Goal: Transaction & Acquisition: Purchase product/service

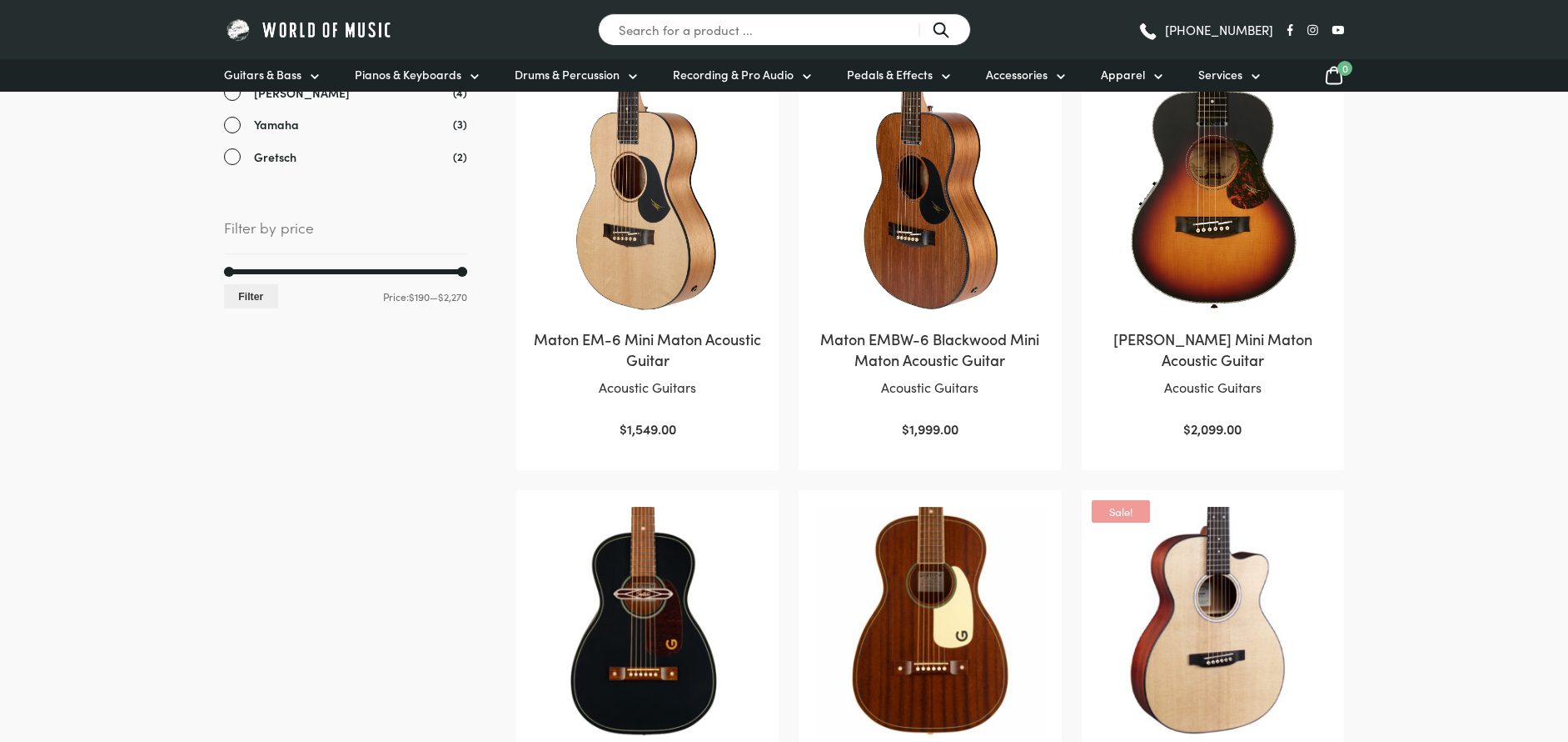
scroll to position [250, 0]
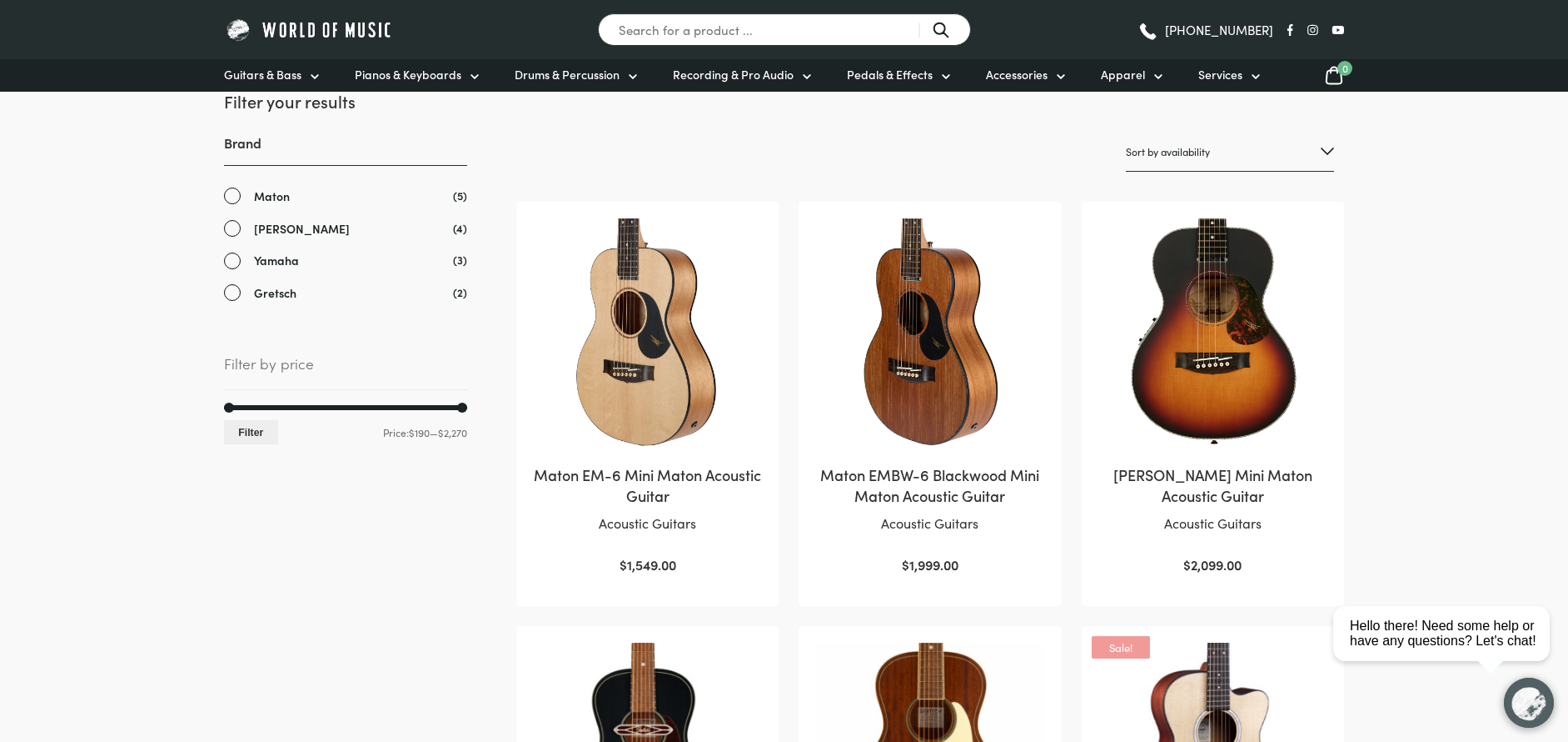
click at [672, 335] on img at bounding box center [647, 332] width 229 height 229
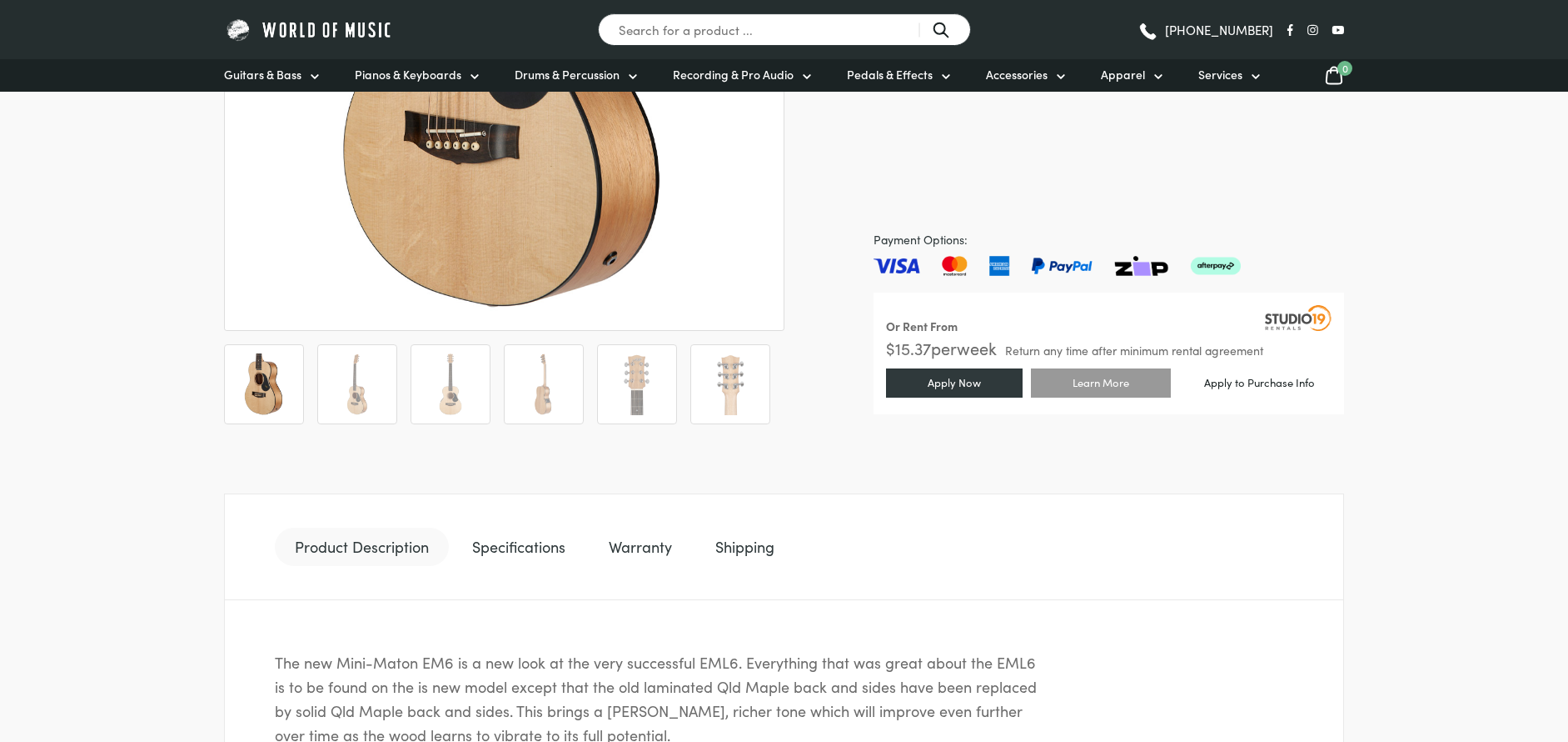
scroll to position [500, 0]
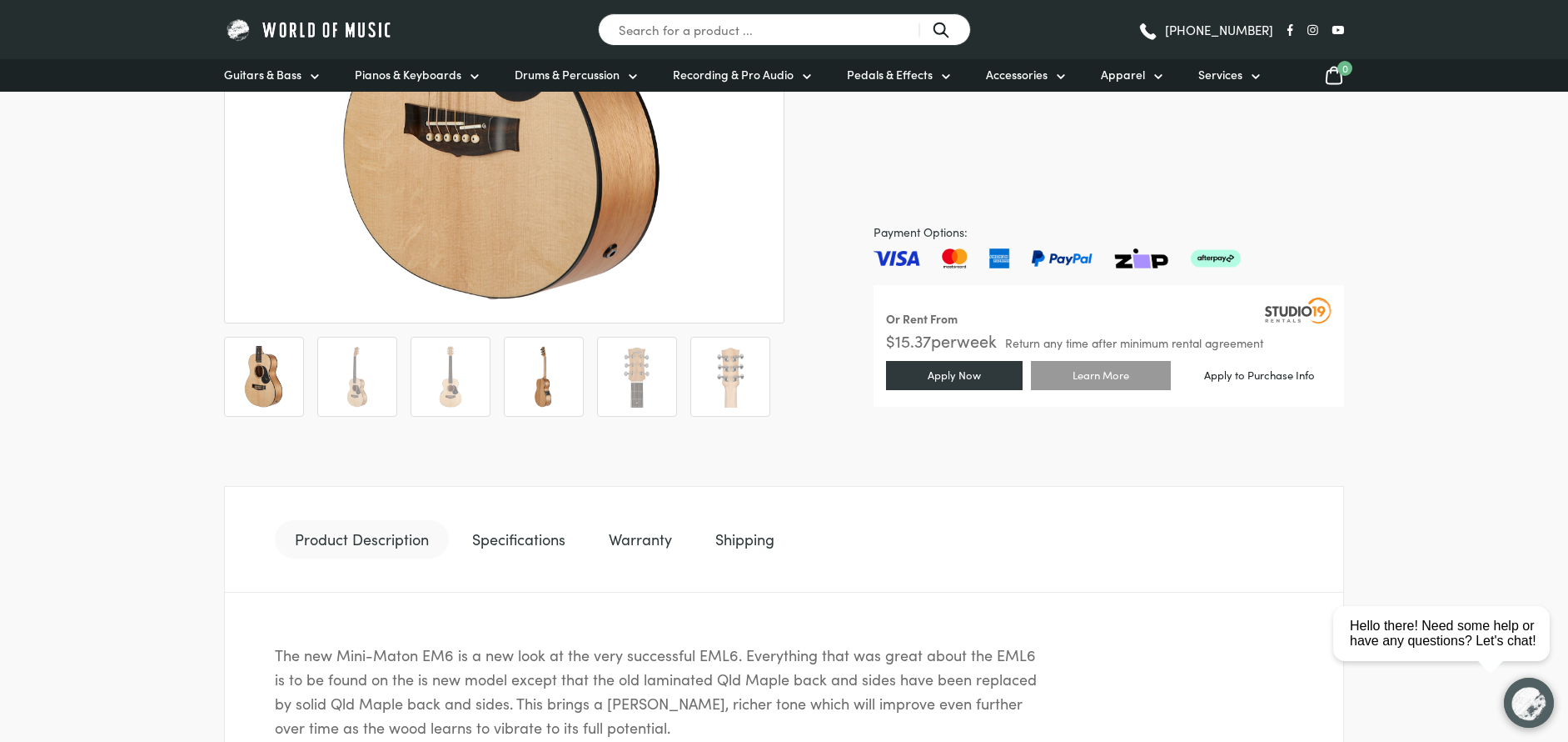
click at [563, 356] on img at bounding box center [544, 377] width 62 height 62
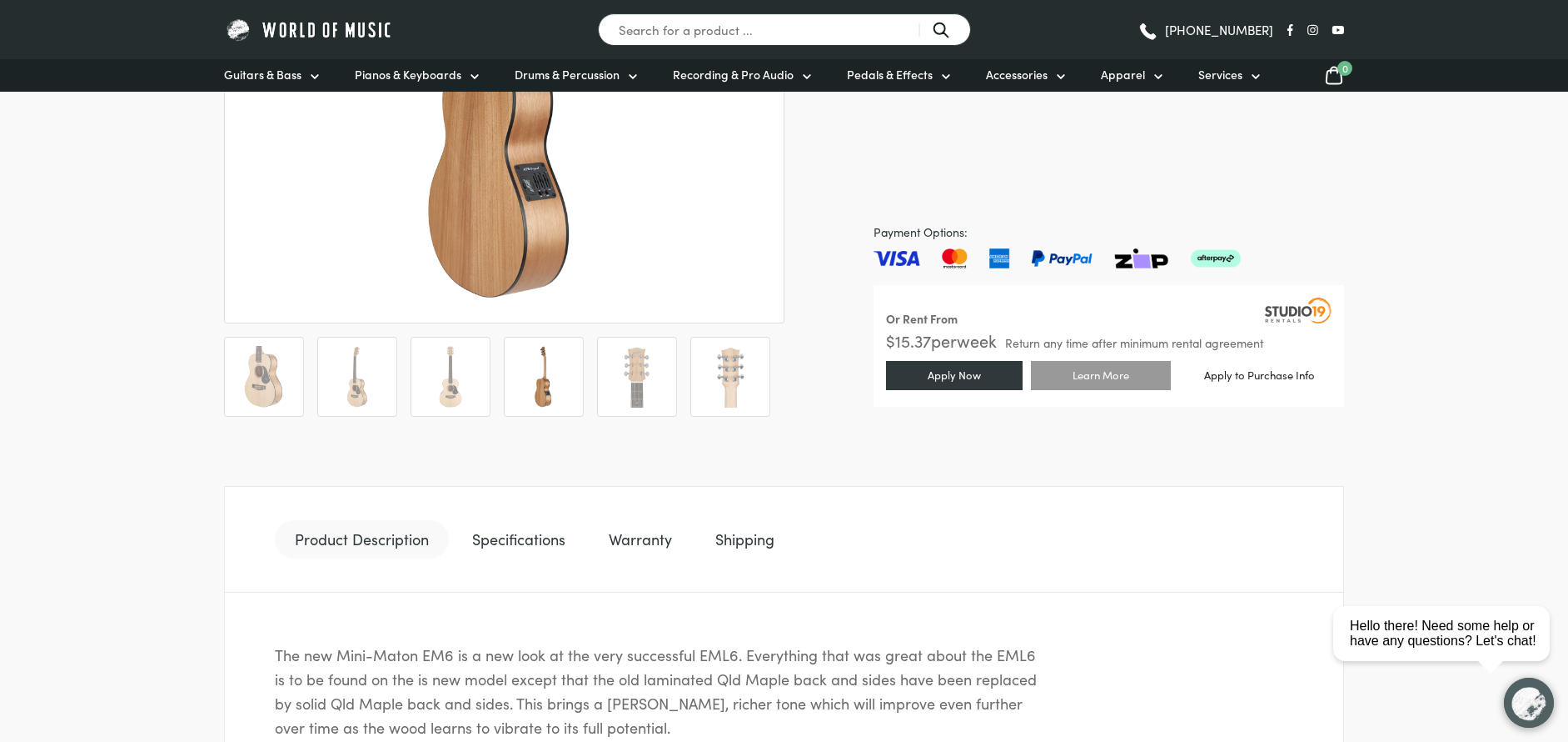
scroll to position [250, 0]
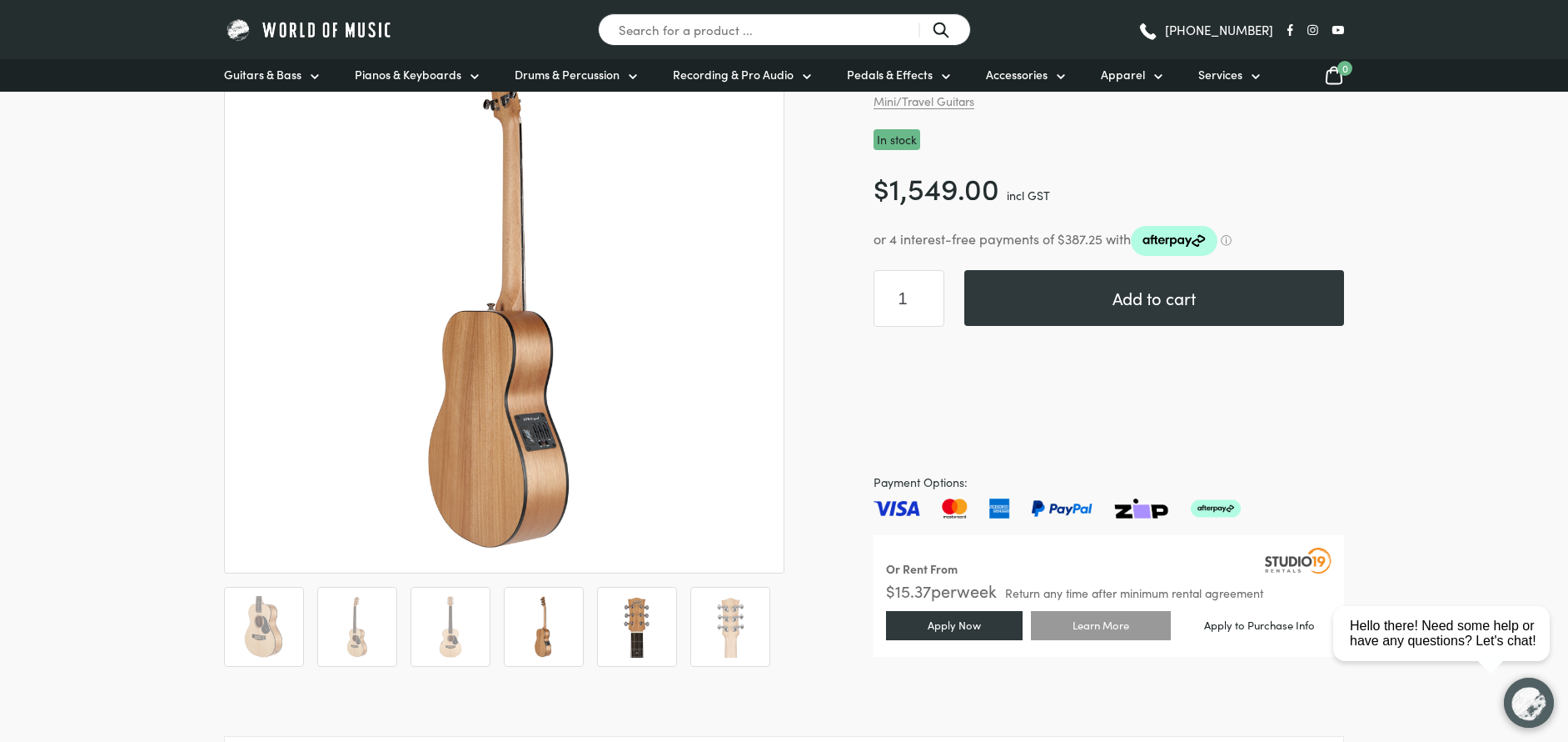
click at [622, 640] on img at bounding box center [637, 626] width 62 height 62
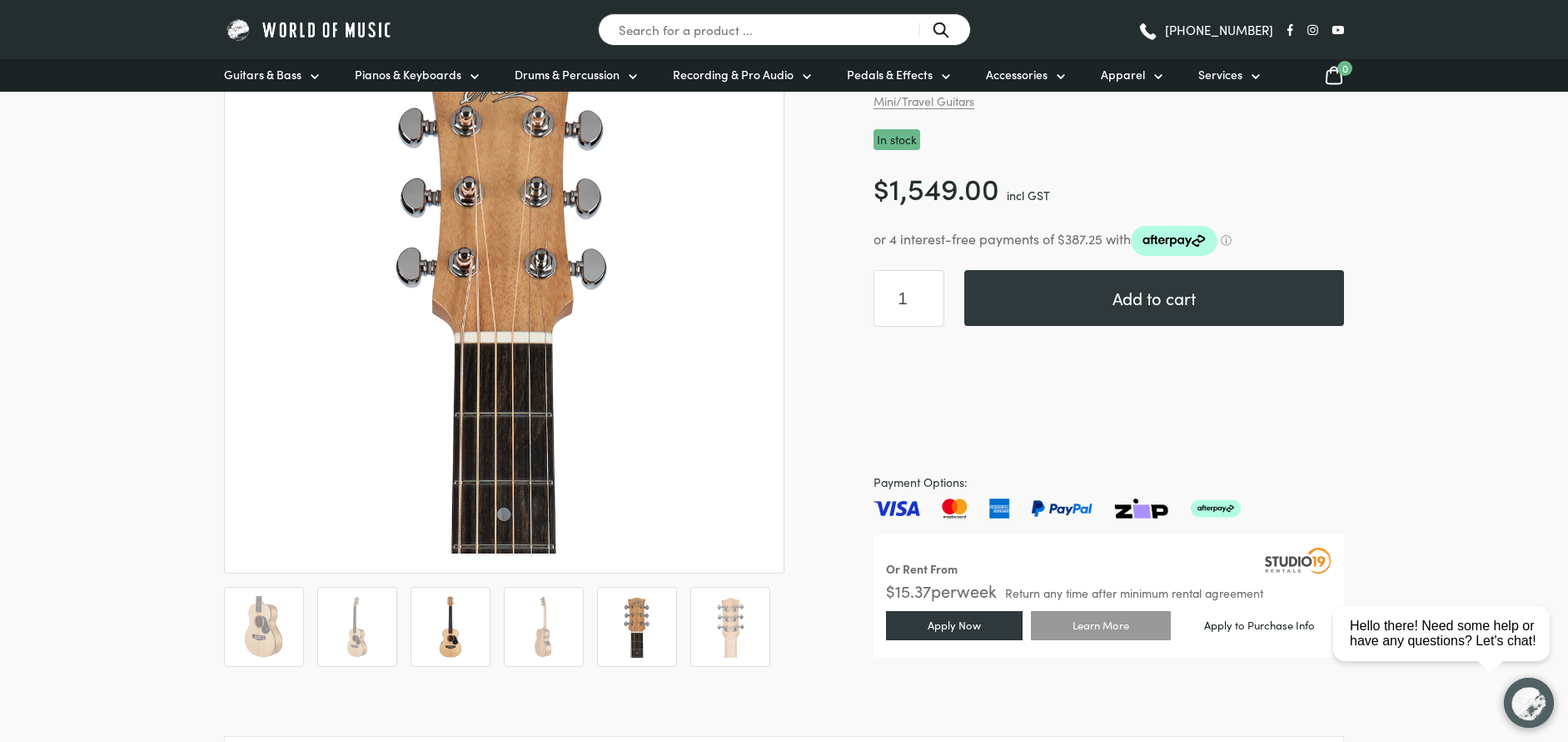
click at [451, 638] on img at bounding box center [450, 626] width 62 height 62
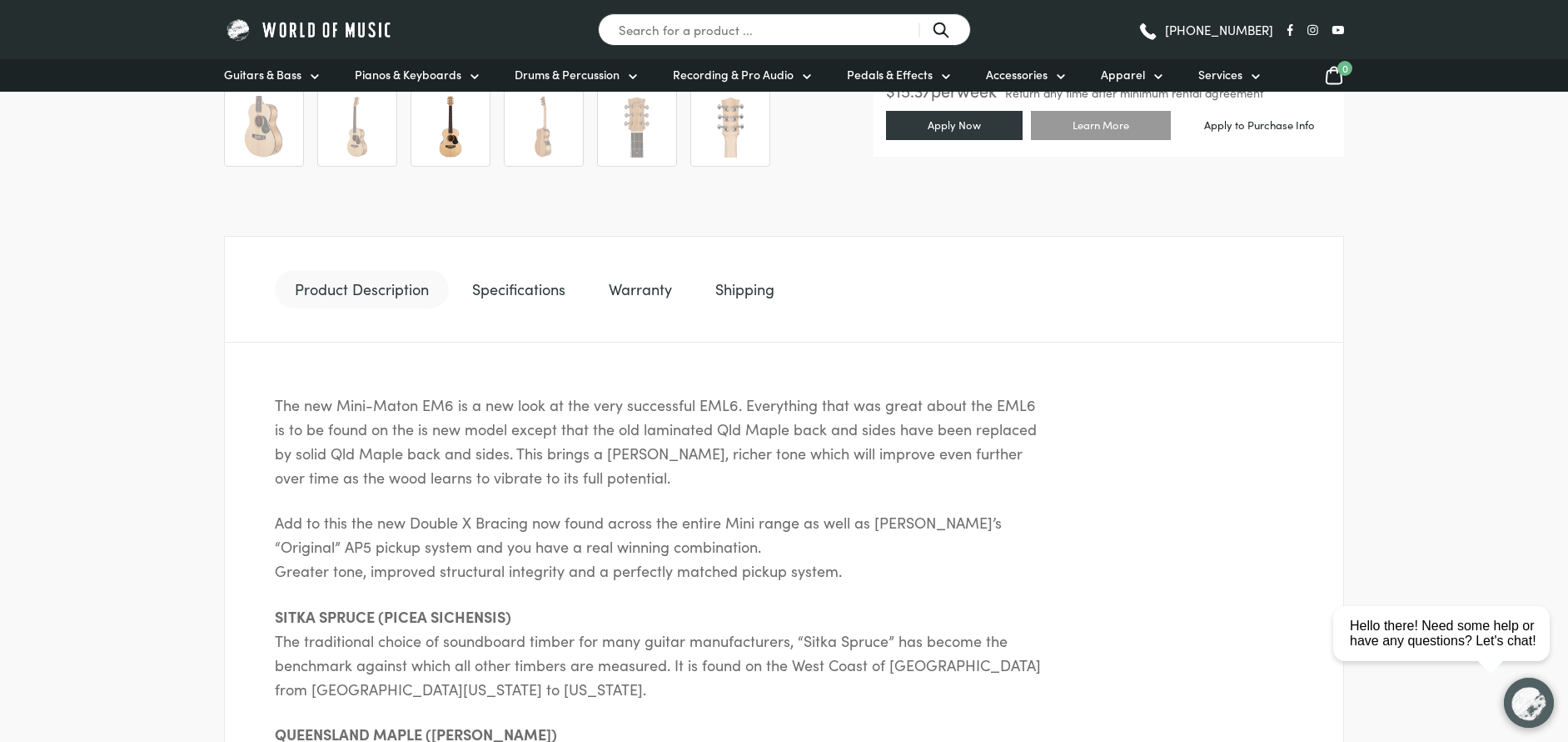
scroll to position [333, 0]
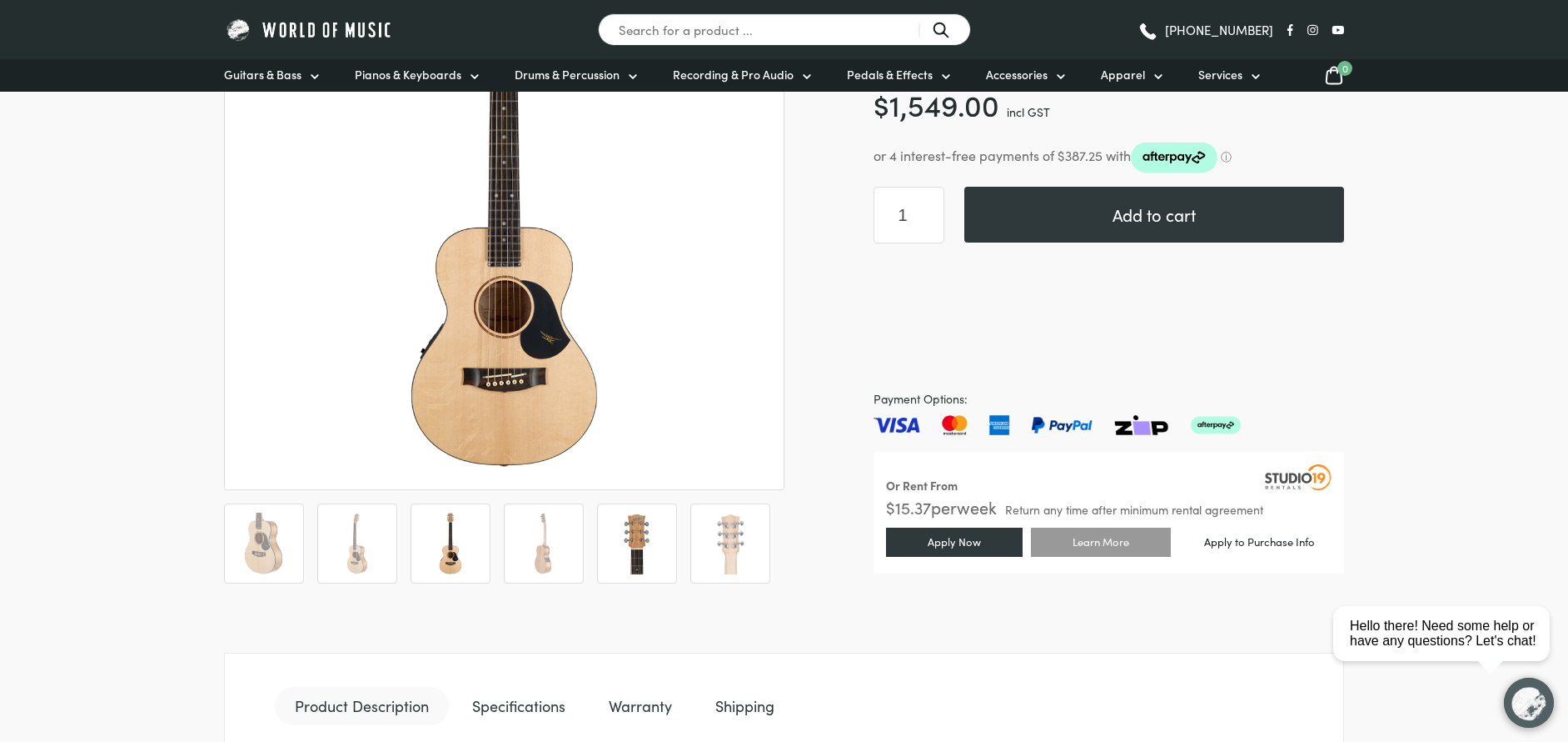
click at [664, 532] on img at bounding box center [637, 543] width 62 height 62
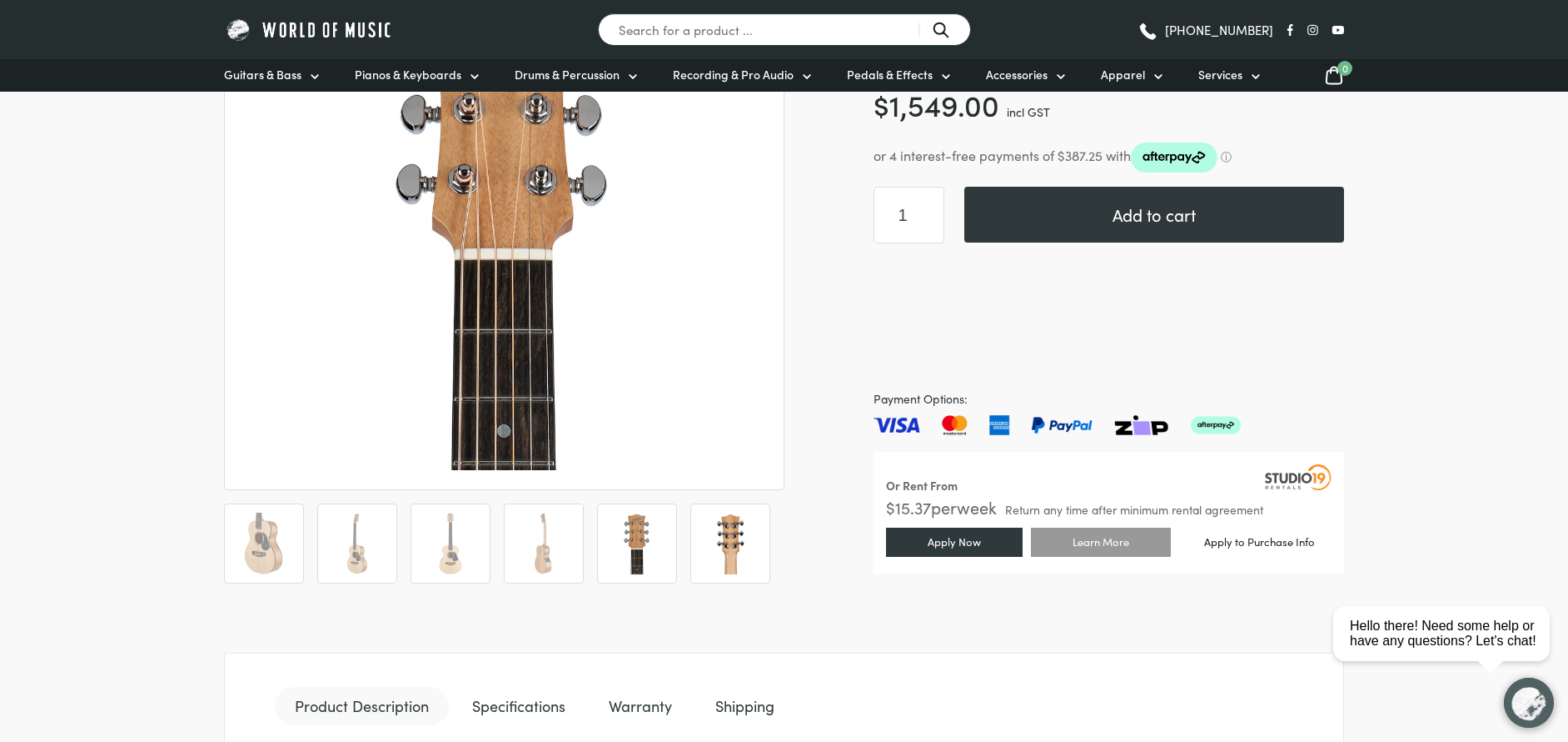
click at [713, 535] on img at bounding box center [730, 543] width 62 height 62
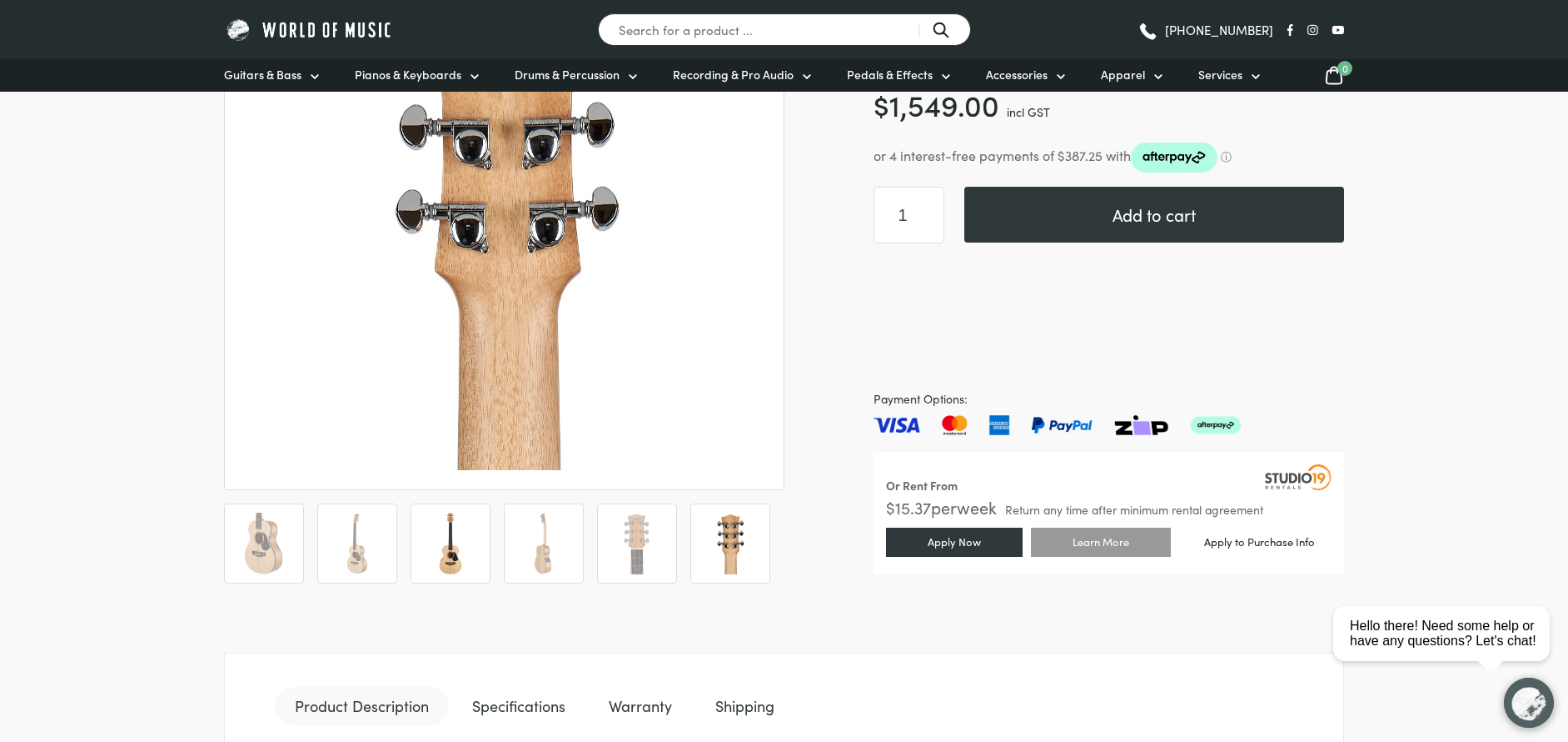
click at [454, 551] on img at bounding box center [450, 543] width 62 height 62
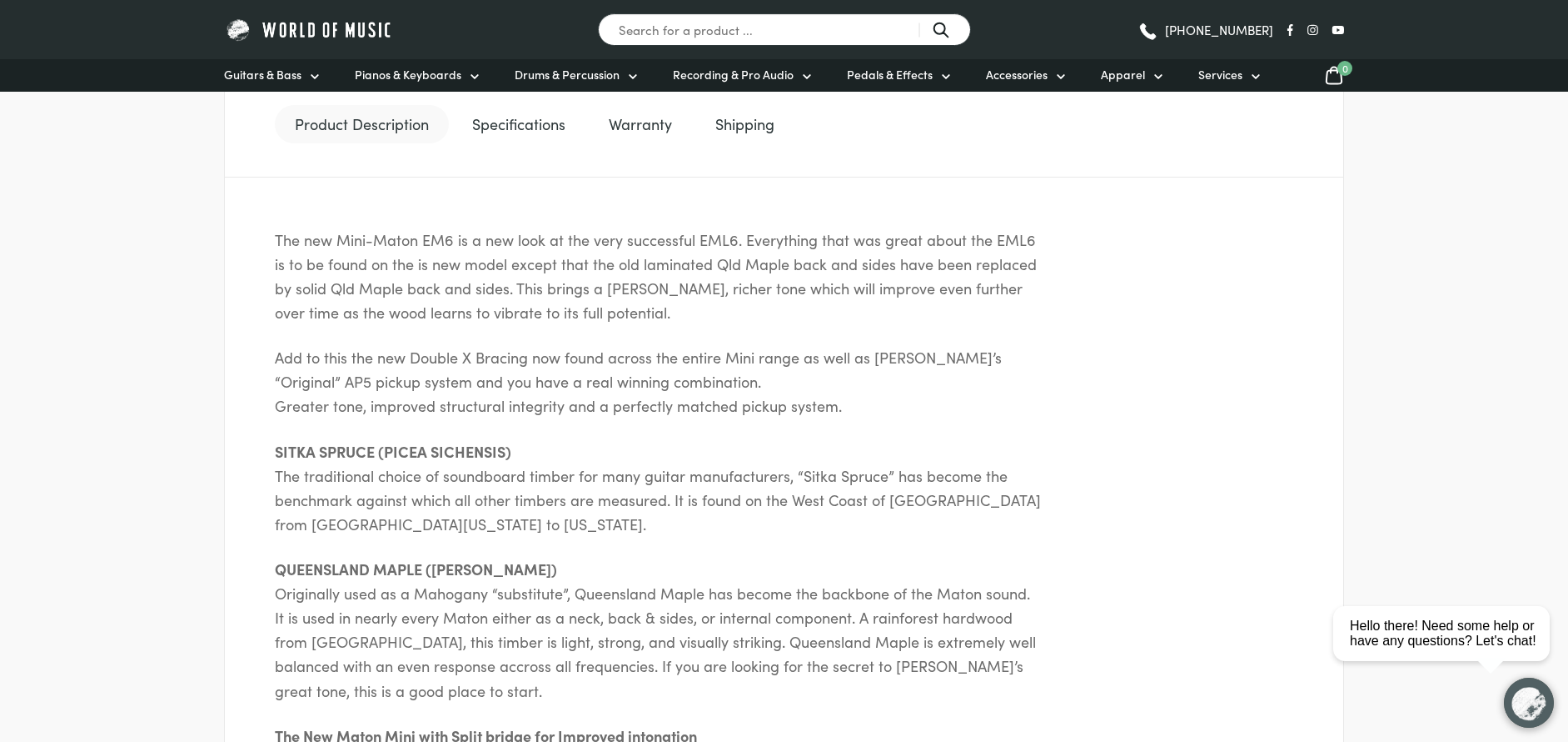
scroll to position [917, 0]
click at [510, 127] on link "Specifications" at bounding box center [519, 123] width 134 height 39
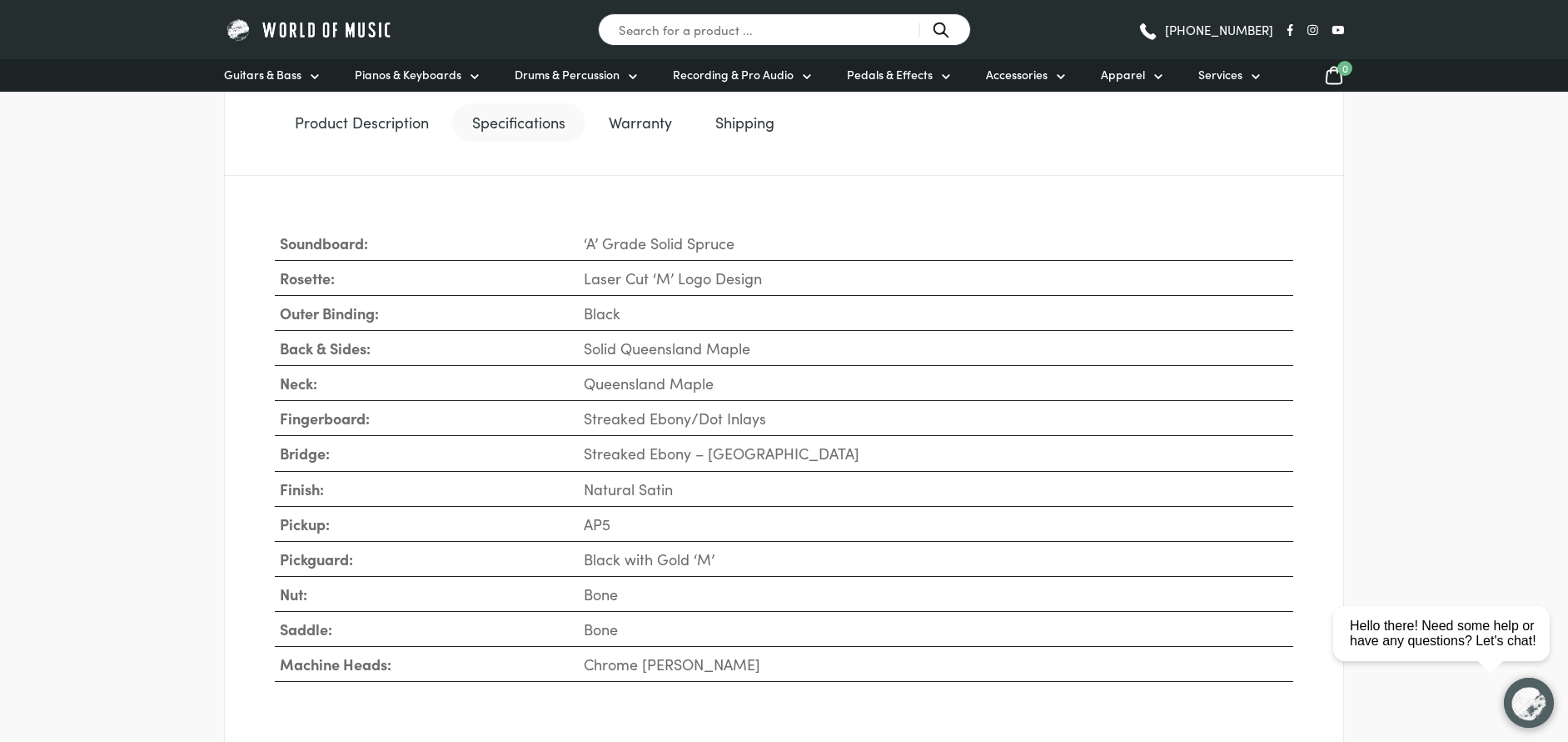
click at [384, 127] on link "Product Description" at bounding box center [361, 123] width 174 height 39
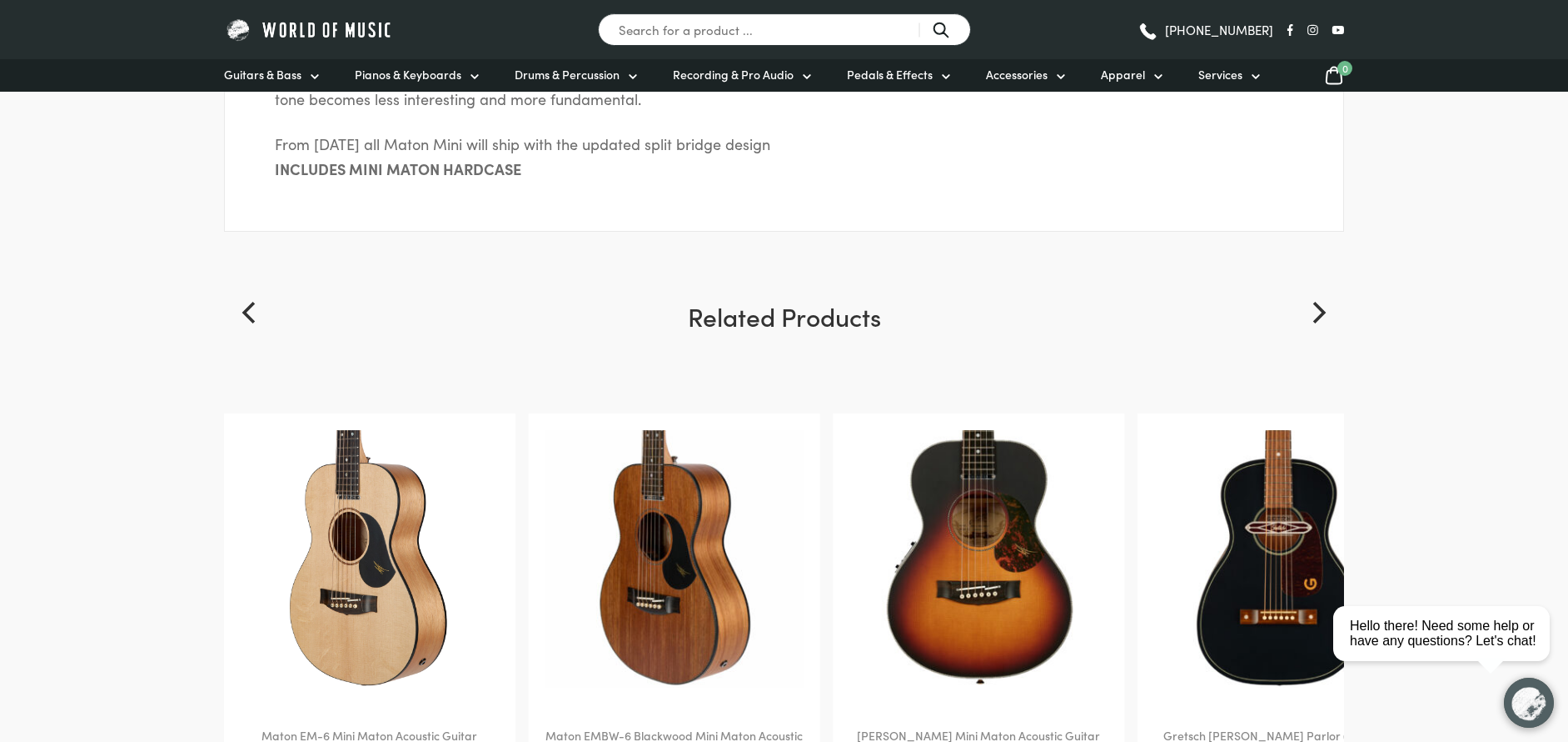
scroll to position [2000, 0]
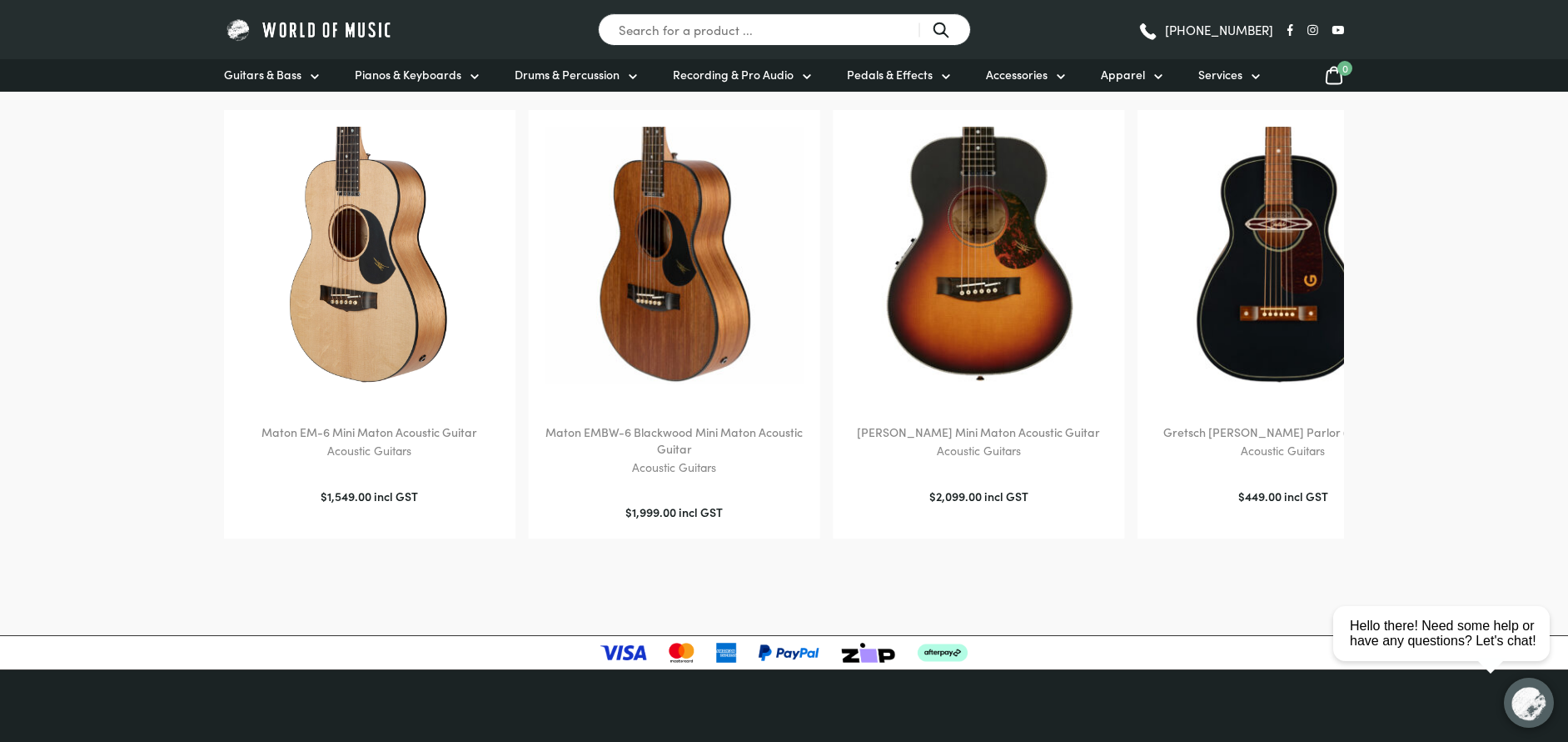
click at [436, 369] on img at bounding box center [369, 255] width 258 height 258
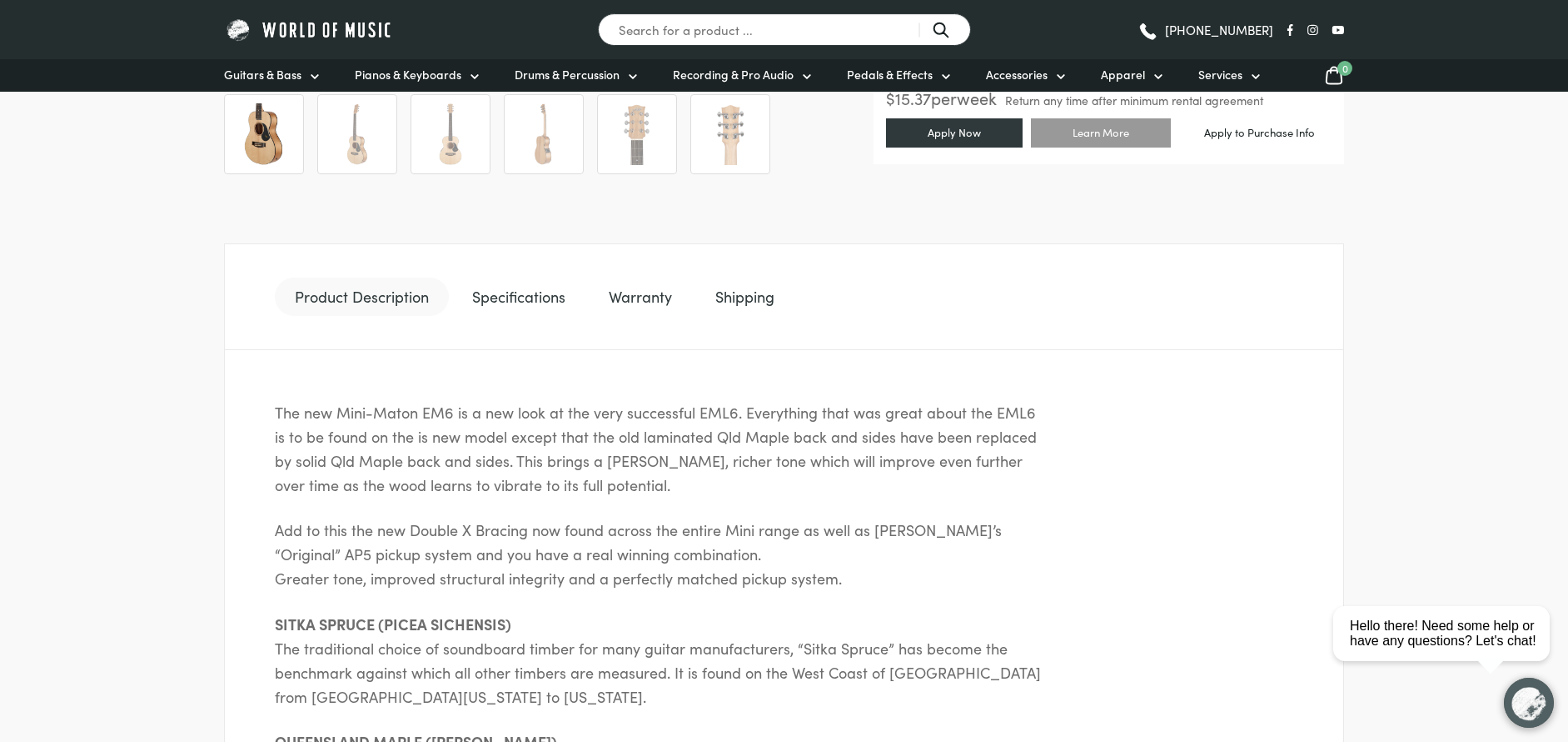
scroll to position [750, 0]
